Goal: Information Seeking & Learning: Learn about a topic

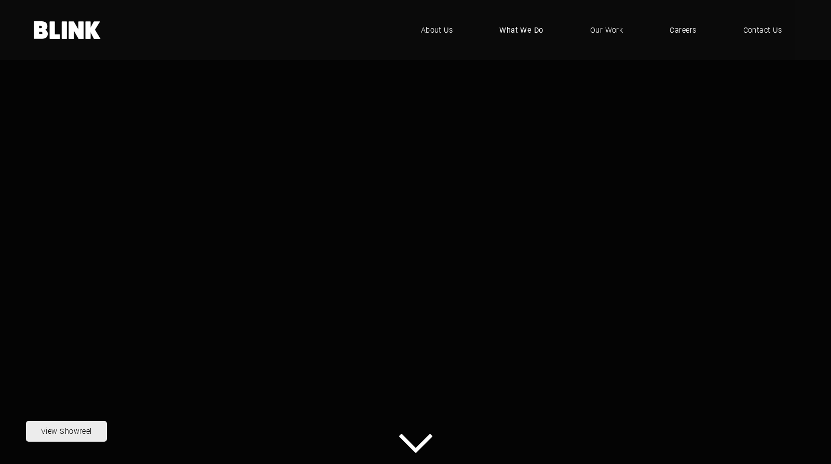
click at [536, 33] on span "What We Do" at bounding box center [521, 29] width 44 height 11
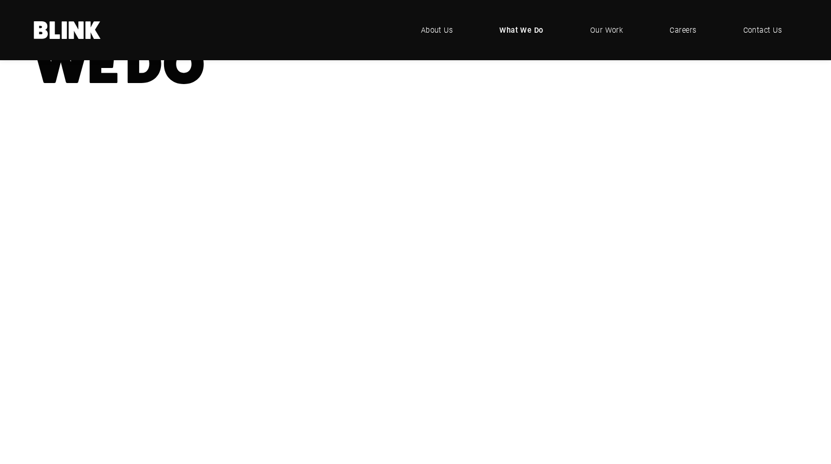
scroll to position [149, 0]
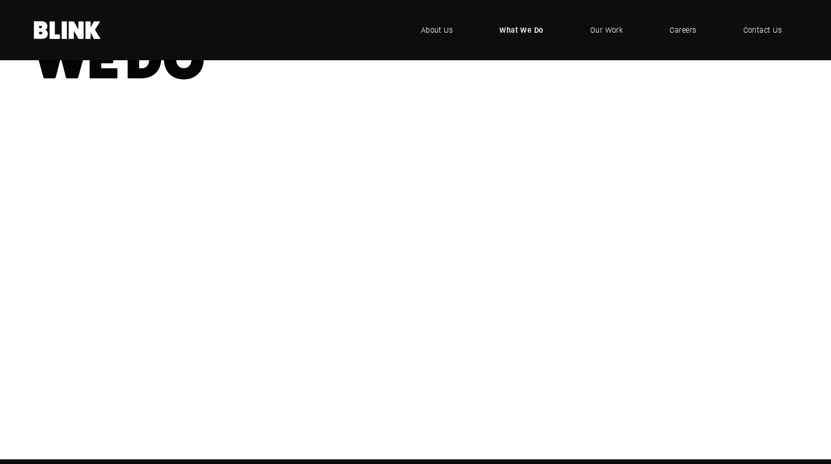
click at [0, 0] on div "CGI" at bounding box center [0, 0] width 0 height 0
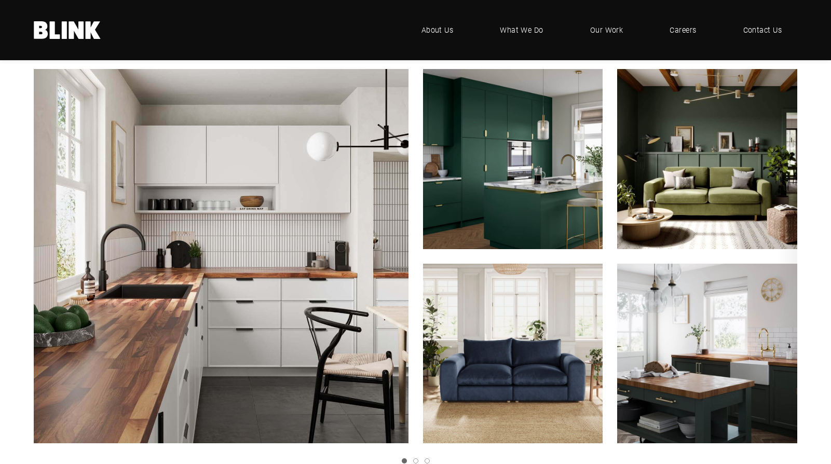
scroll to position [648, 0]
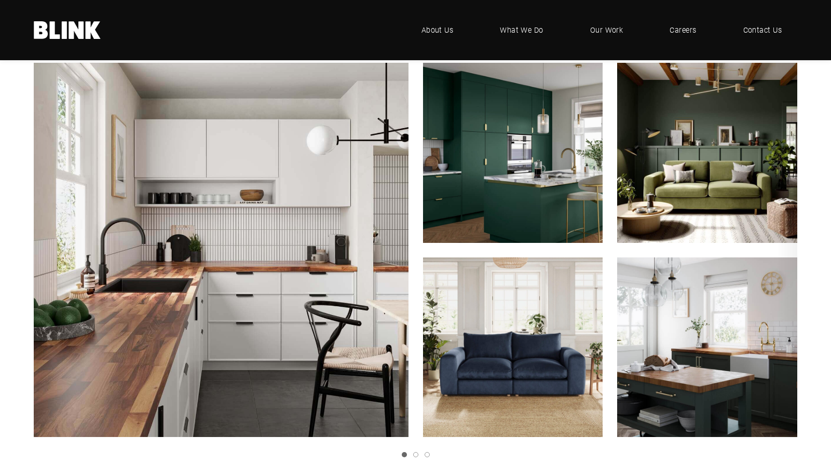
click at [0, 0] on icon "Next slide" at bounding box center [0, 0] width 0 height 0
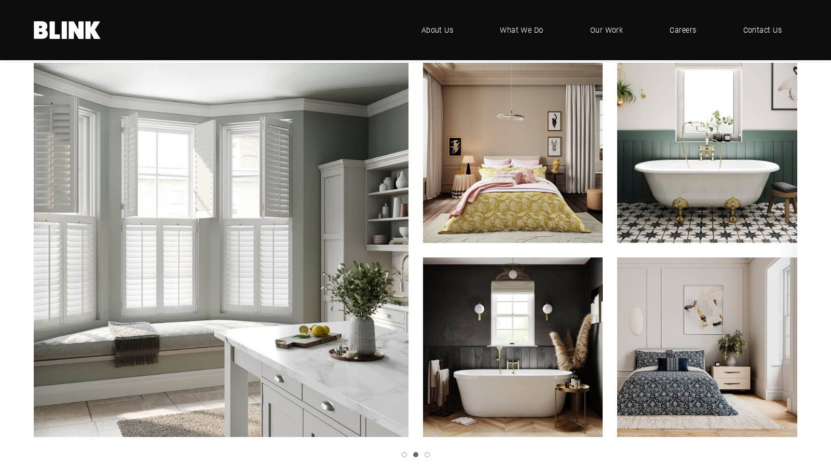
click at [0, 0] on icon "Next slide" at bounding box center [0, 0] width 0 height 0
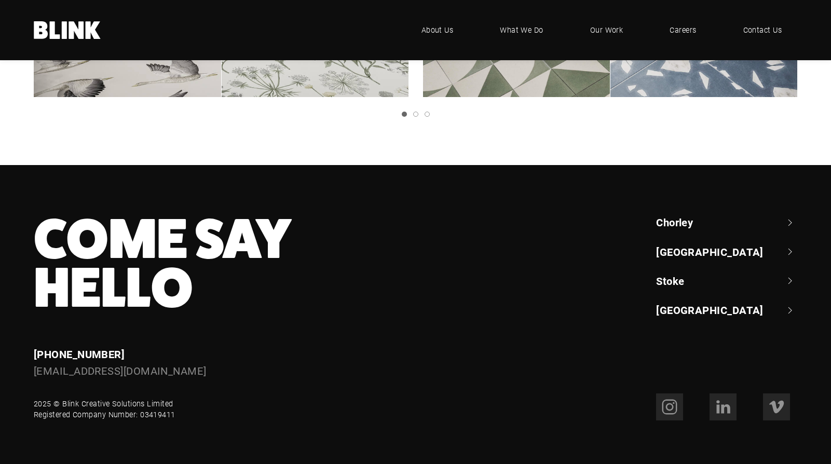
scroll to position [1941, 0]
